Goal: Communication & Community: Answer question/provide support

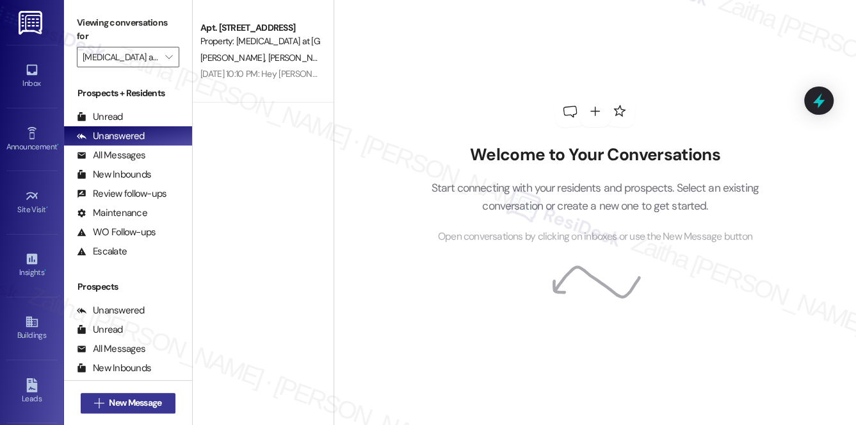
click at [120, 401] on span "New Message" at bounding box center [135, 402] width 53 height 13
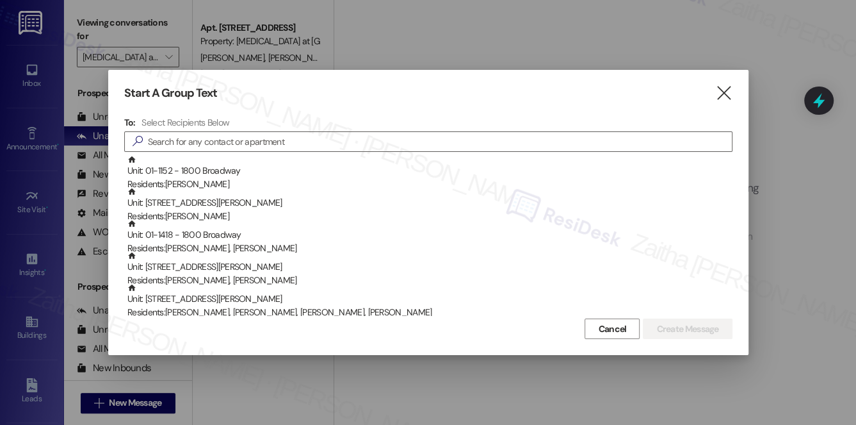
click at [525, 41] on div at bounding box center [428, 212] width 856 height 425
click at [724, 92] on icon "" at bounding box center [723, 92] width 17 height 13
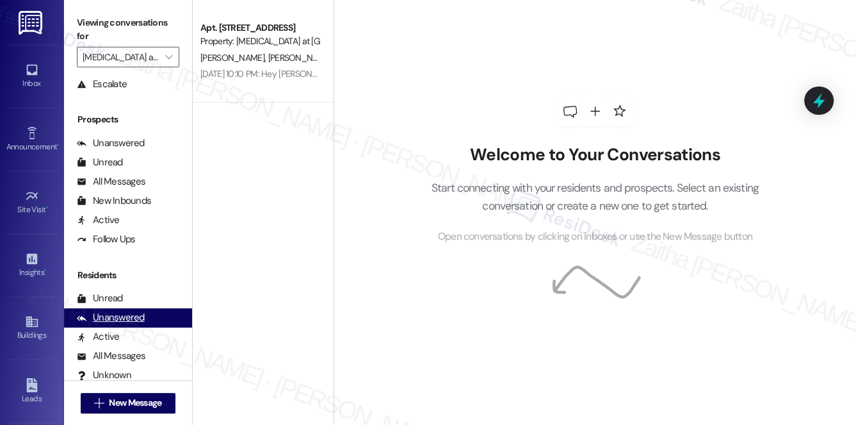
scroll to position [174, 0]
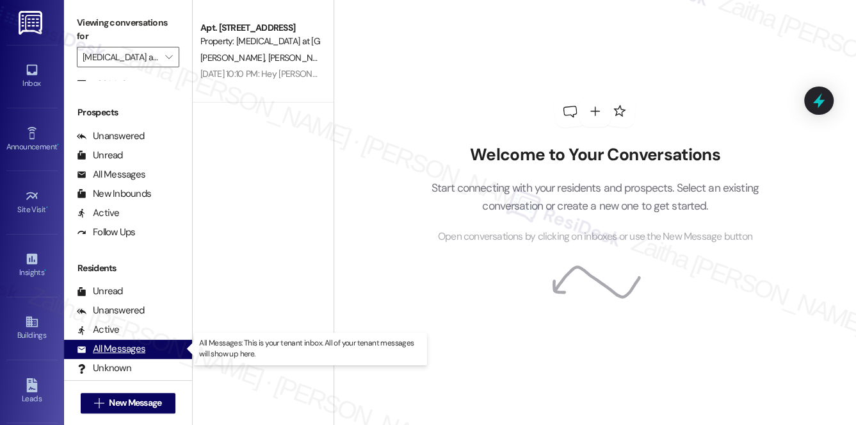
click at [112, 347] on div "All Messages" at bounding box center [111, 348] width 69 height 13
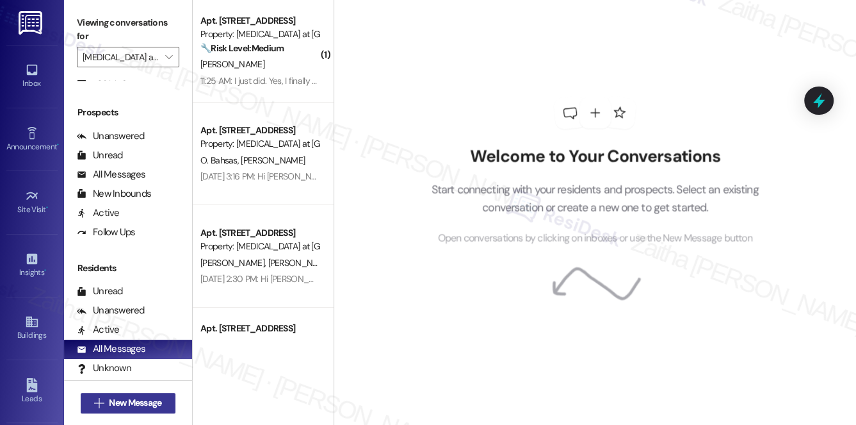
click at [136, 401] on span "New Message" at bounding box center [135, 402] width 53 height 13
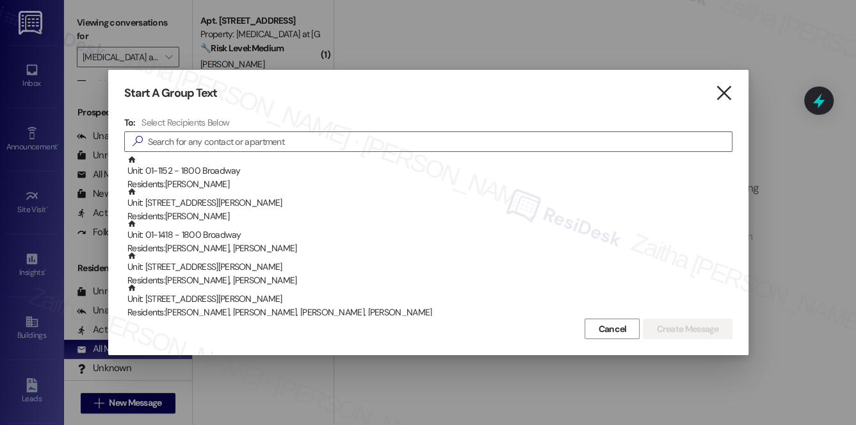
click at [727, 97] on icon "" at bounding box center [723, 92] width 17 height 13
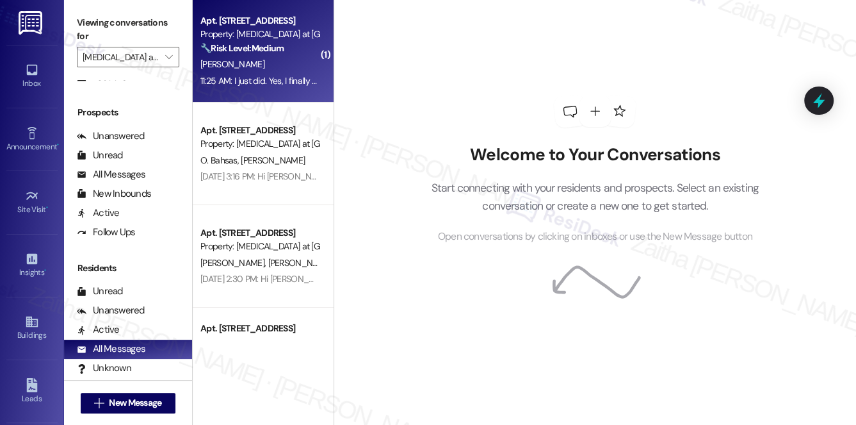
click at [303, 55] on div "Apt. 2029, [STREET_ADDRESS] Property: [MEDICAL_DATA] at [GEOGRAPHIC_DATA] 🔧 Ris…" at bounding box center [259, 35] width 121 height 44
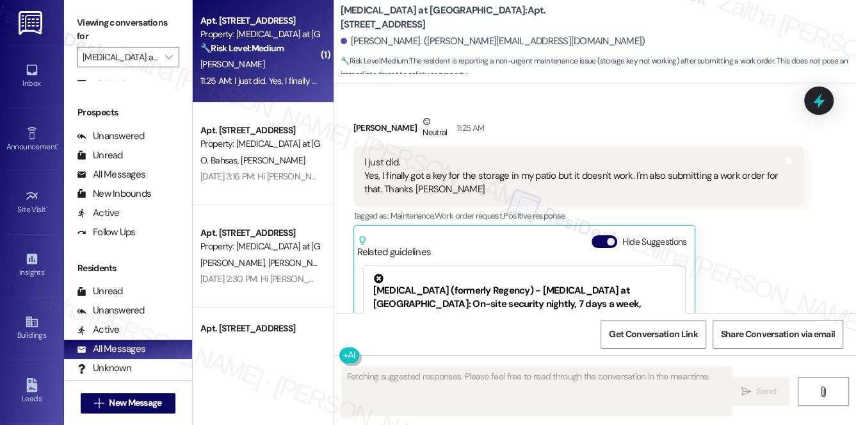
scroll to position [2299, 0]
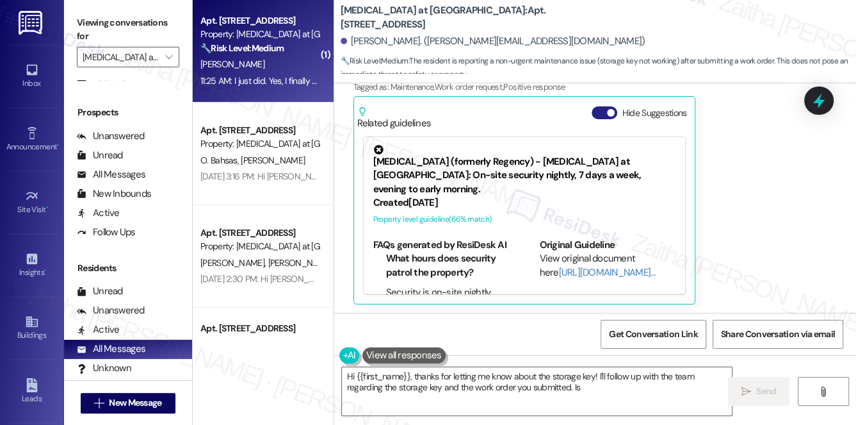
click at [595, 115] on button "Hide Suggestions" at bounding box center [605, 112] width 26 height 13
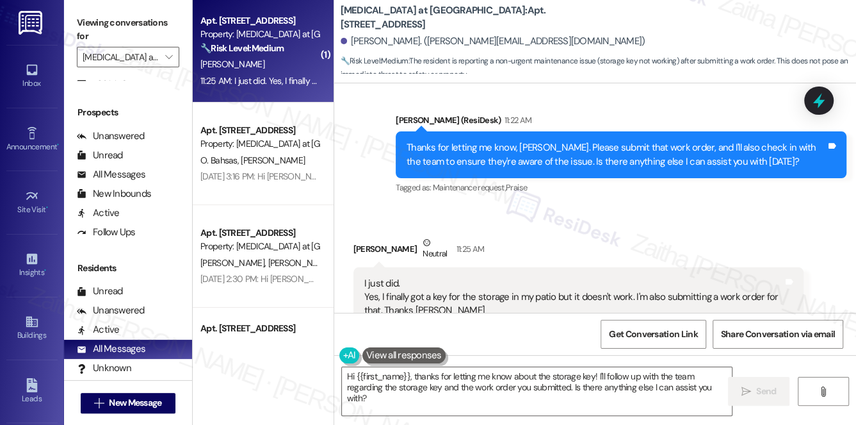
scroll to position [2071, 0]
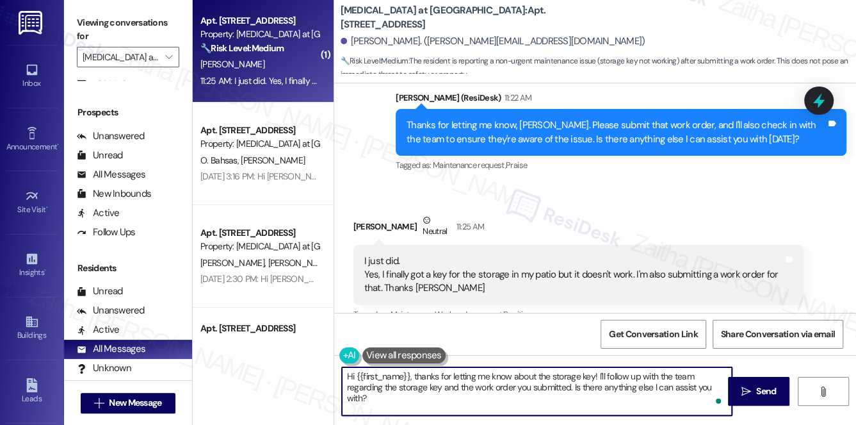
drag, startPoint x: 415, startPoint y: 376, endPoint x: 326, endPoint y: 377, distance: 89.0
click at [326, 377] on div "( 1 ) Apt. 2029, [STREET_ADDRESS] Property: [MEDICAL_DATA] at [GEOGRAPHIC_DATA]…" at bounding box center [524, 212] width 663 height 425
drag, startPoint x: 396, startPoint y: 387, endPoint x: 472, endPoint y: 386, distance: 76.2
click at [472, 386] on textarea "Thanks for letting me know about the storage key! I'll follow up with the team …" at bounding box center [537, 391] width 391 height 48
click at [598, 388] on textarea "Thanks for letting me know about the storage key! I'll follow up with the team …" at bounding box center [537, 391] width 391 height 48
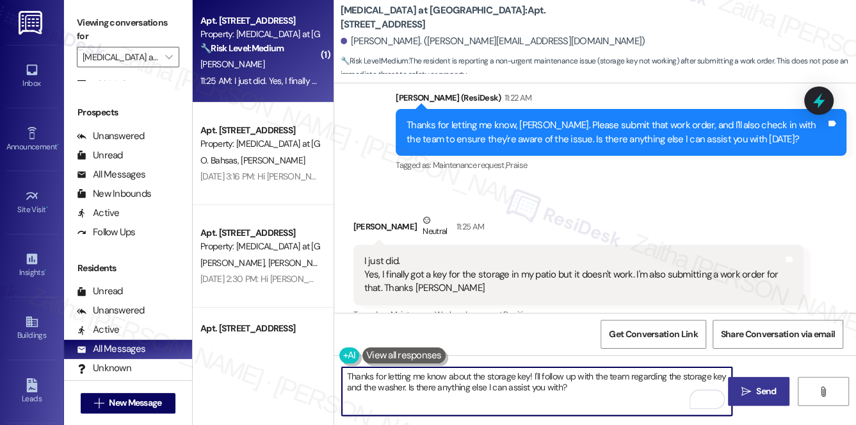
type textarea "Thanks for letting me know about the storage key! I'll follow up with the team …"
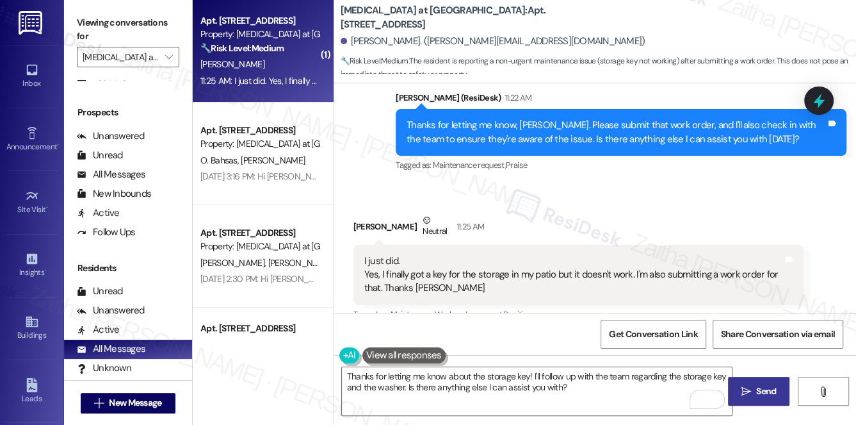
click at [764, 396] on span "Send" at bounding box center [766, 390] width 20 height 13
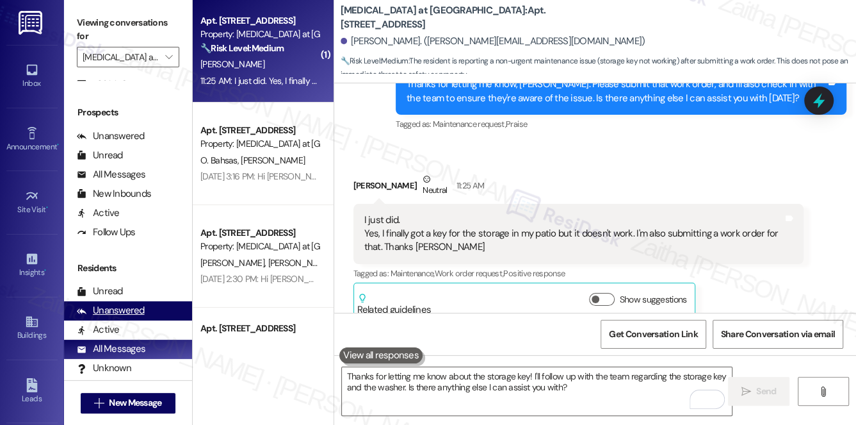
scroll to position [2129, 0]
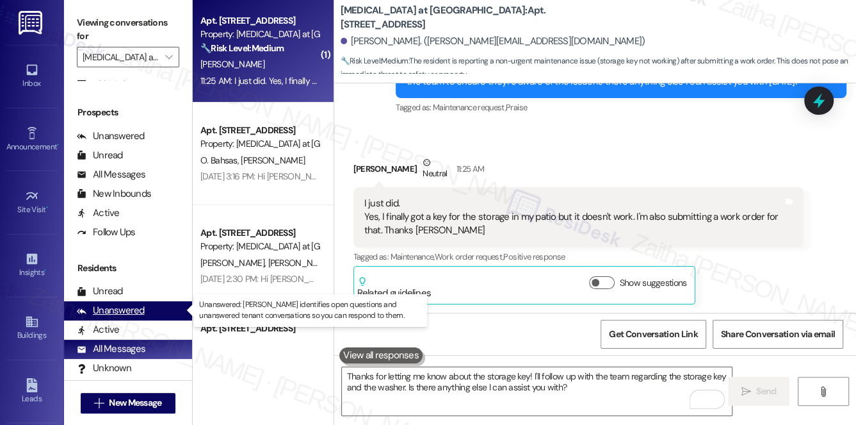
click at [127, 312] on div "Unanswered" at bounding box center [111, 309] width 68 height 13
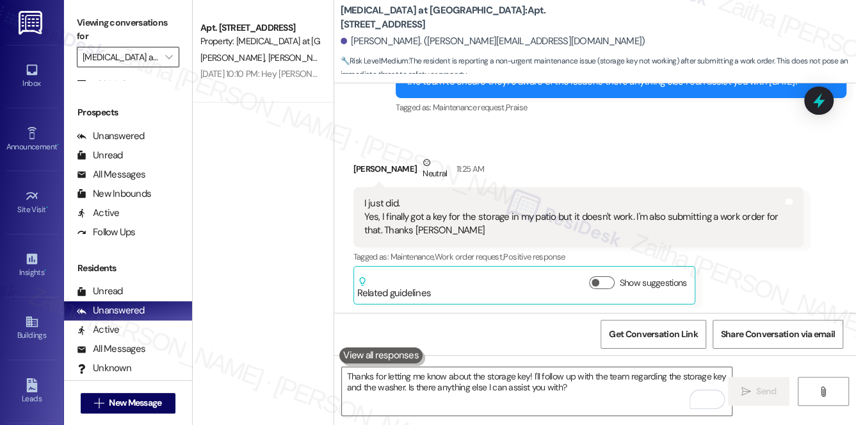
click at [142, 61] on input "[MEDICAL_DATA] at [GEOGRAPHIC_DATA]" at bounding box center [121, 57] width 76 height 20
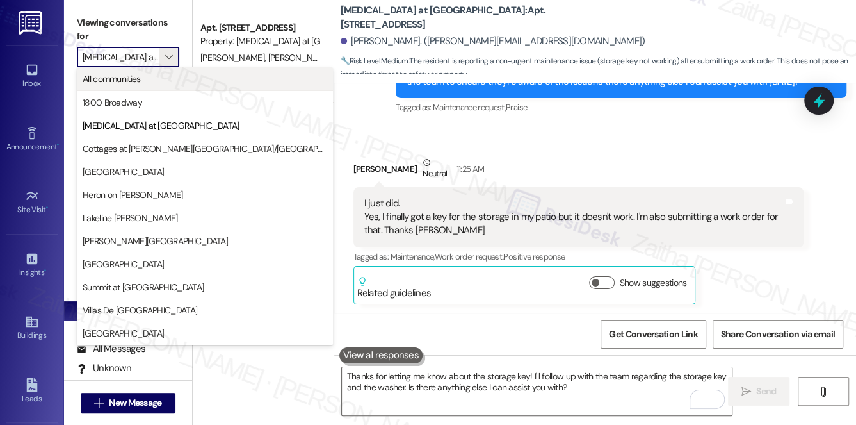
click at [129, 78] on span "All communities" at bounding box center [112, 78] width 58 height 13
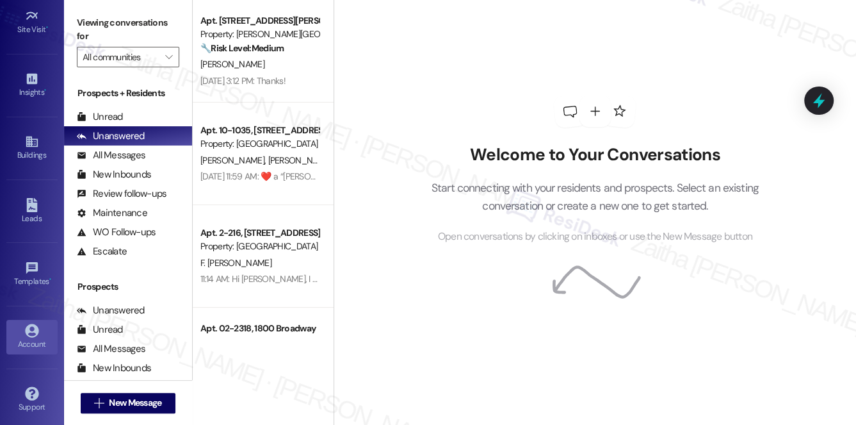
scroll to position [181, 0]
click at [37, 336] on div "Account" at bounding box center [32, 342] width 64 height 13
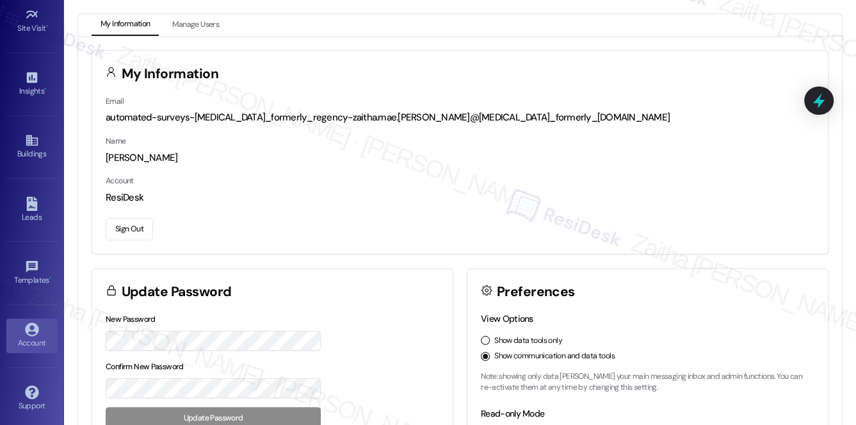
click at [129, 232] on button "Sign Out" at bounding box center [129, 229] width 47 height 22
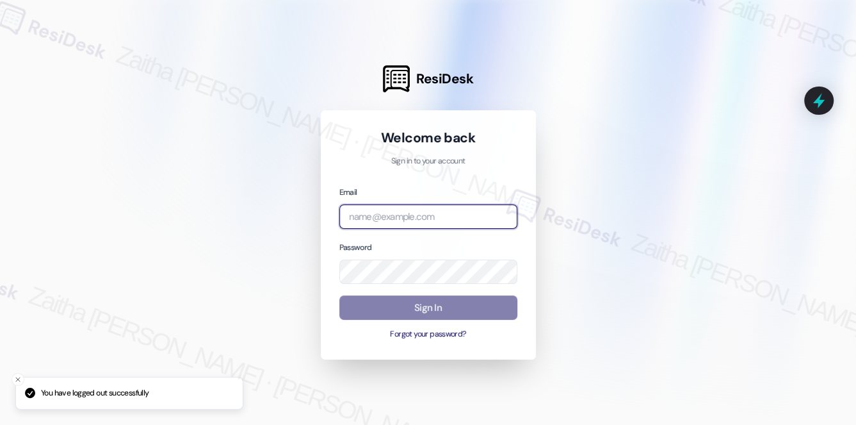
click at [439, 214] on input "email" at bounding box center [428, 216] width 178 height 25
type input "[EMAIL_ADDRESS][PERSON_NAME][DOMAIN_NAME]"
